Goal: Information Seeking & Learning: Learn about a topic

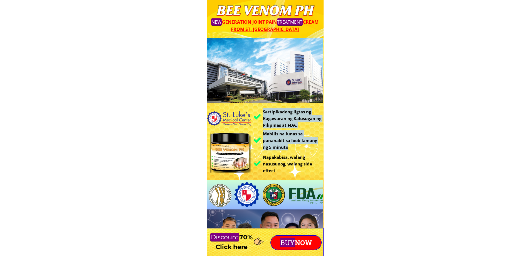
drag, startPoint x: 248, startPoint y: 58, endPoint x: 353, endPoint y: 142, distance: 134.2
click at [323, 147] on div "Sertipikadong ligtas ng Kagawaran ng Kalusugan ng Pilipinas at FDA. Mabilis na …" at bounding box center [265, 164] width 117 height 252
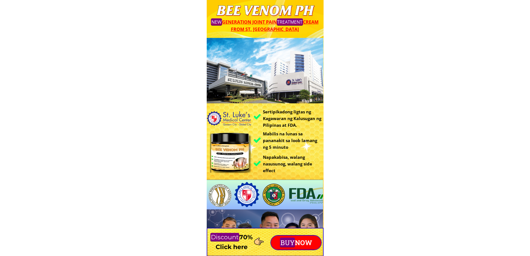
drag, startPoint x: 263, startPoint y: 68, endPoint x: 302, endPoint y: 75, distance: 39.0
click at [302, 75] on div at bounding box center [265, 70] width 116 height 65
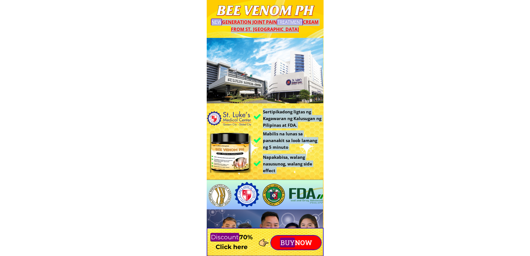
drag, startPoint x: 220, startPoint y: 4, endPoint x: 361, endPoint y: 149, distance: 202.9
click at [293, 181] on div "Sertipikadong ligtas ng Kagawaran ng Kalusugan ng Pilipinas at FDA. Mabilis na …" at bounding box center [265, 164] width 117 height 252
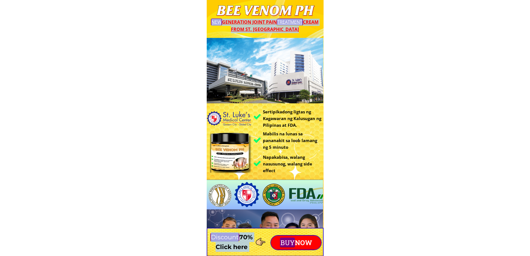
drag, startPoint x: 213, startPoint y: 7, endPoint x: 307, endPoint y: 218, distance: 231.2
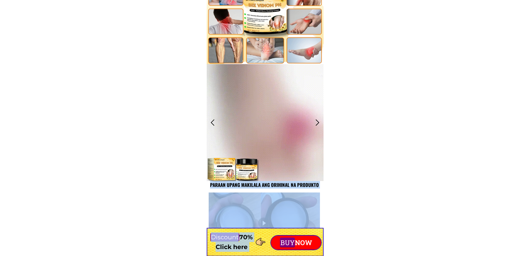
scroll to position [696, 0]
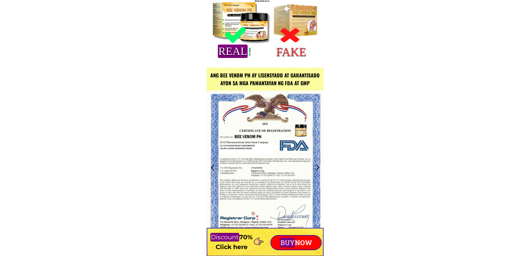
scroll to position [751, 0]
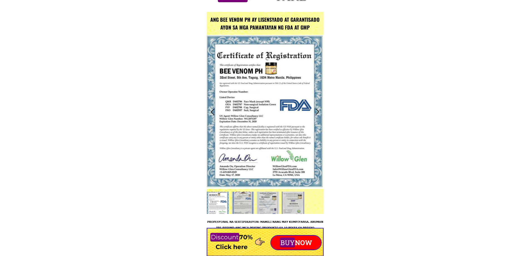
drag, startPoint x: 245, startPoint y: 84, endPoint x: 287, endPoint y: 104, distance: 46.2
click at [287, 104] on div at bounding box center [265, 112] width 117 height 154
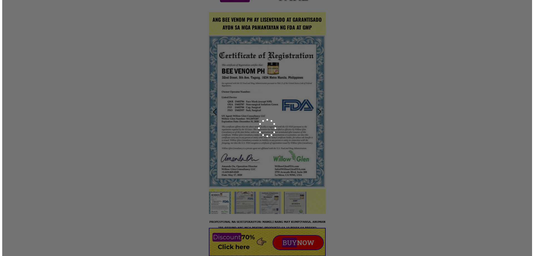
scroll to position [0, 0]
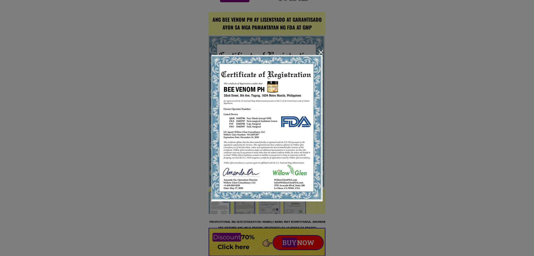
click at [322, 50] on div at bounding box center [321, 52] width 4 height 4
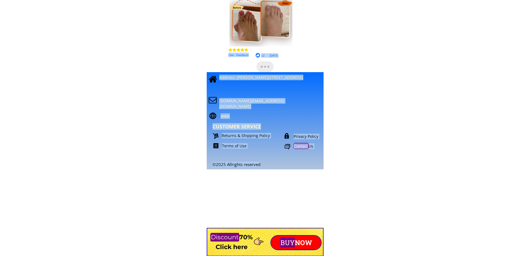
scroll to position [4917, 0]
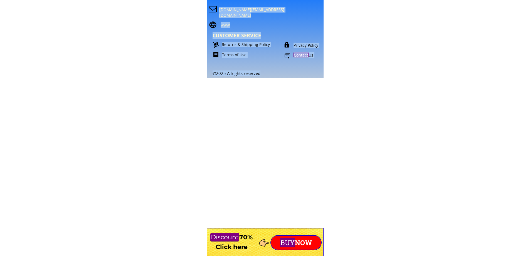
drag, startPoint x: 230, startPoint y: 29, endPoint x: 362, endPoint y: 266, distance: 271.1
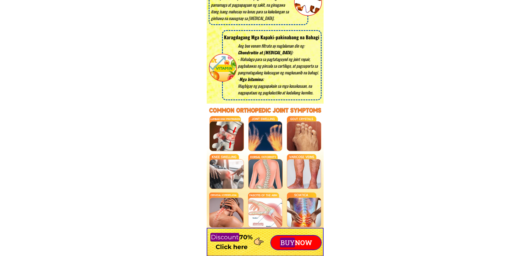
scroll to position [1244, 0]
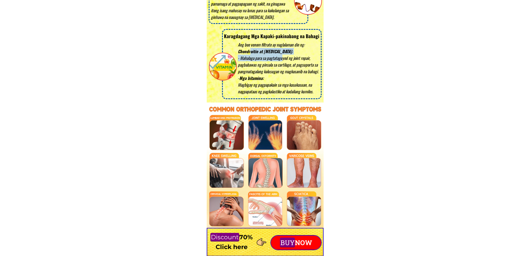
drag, startPoint x: 259, startPoint y: 53, endPoint x: 285, endPoint y: 57, distance: 26.8
click at [284, 57] on div "Ang bee venom filtrate ay naglalaman din ng: Chondroitin at Glucosamine: - Maha…" at bounding box center [279, 67] width 83 height 53
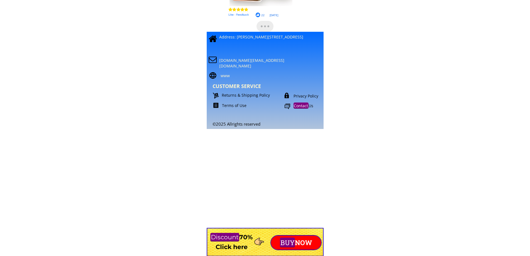
scroll to position [4862, 0]
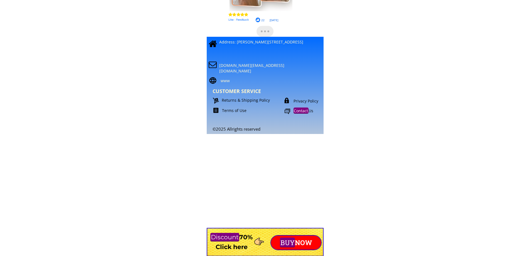
click at [244, 112] on p "Terms of Use" at bounding box center [251, 111] width 59 height 6
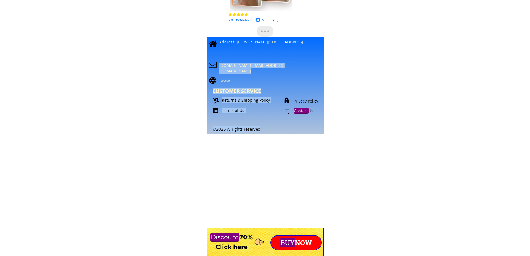
drag, startPoint x: 246, startPoint y: 112, endPoint x: 225, endPoint y: 114, distance: 21.0
click at [225, 114] on div "©2025 Allrights reserved beevenomph.support@gmail.com CUSTOMER SERVICE Returns …" at bounding box center [270, 78] width 130 height 105
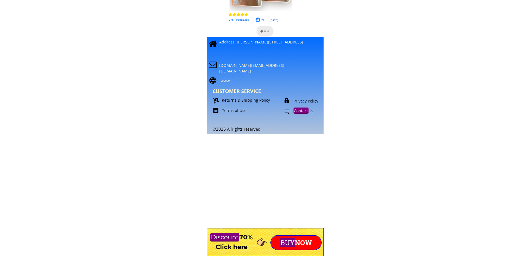
click at [262, 114] on div "©2025 Allrights reserved beevenomph.support@gmail.com CUSTOMER SERVICE Returns …" at bounding box center [270, 78] width 130 height 105
click at [230, 110] on p "Terms of Use" at bounding box center [251, 111] width 59 height 6
click at [254, 107] on div "©2025 Allrights reserved beevenomph.support@gmail.com CUSTOMER SERVICE Returns …" at bounding box center [270, 78] width 130 height 105
click at [253, 100] on p "Returns & Shipping Policy" at bounding box center [251, 100] width 59 height 6
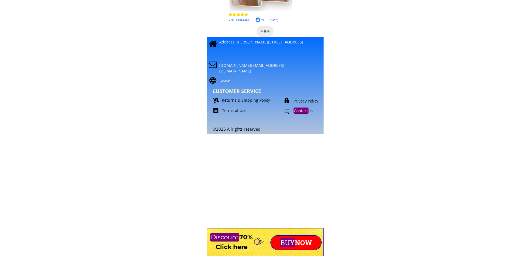
click at [309, 101] on p "Privacy Policy" at bounding box center [313, 101] width 39 height 6
click at [307, 101] on p "Privacy Policy" at bounding box center [313, 101] width 39 height 6
click at [309, 109] on p "Contact Us" at bounding box center [314, 111] width 41 height 6
